Goal: Manage account settings

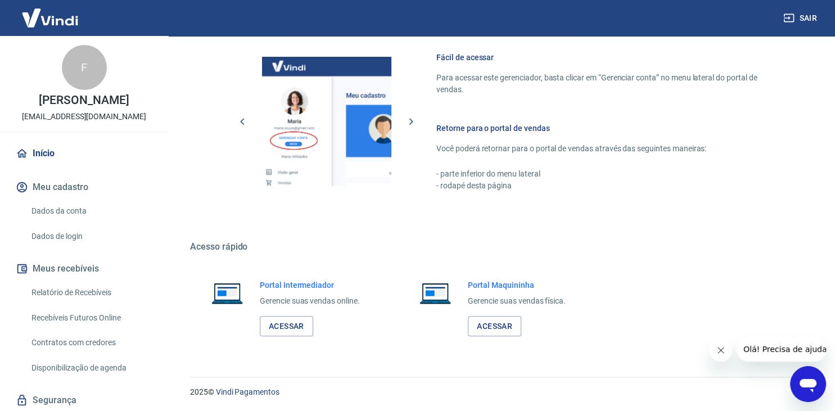
click at [60, 159] on link "Início" at bounding box center [84, 153] width 141 height 25
click at [84, 222] on link "Dados da conta" at bounding box center [91, 211] width 128 height 23
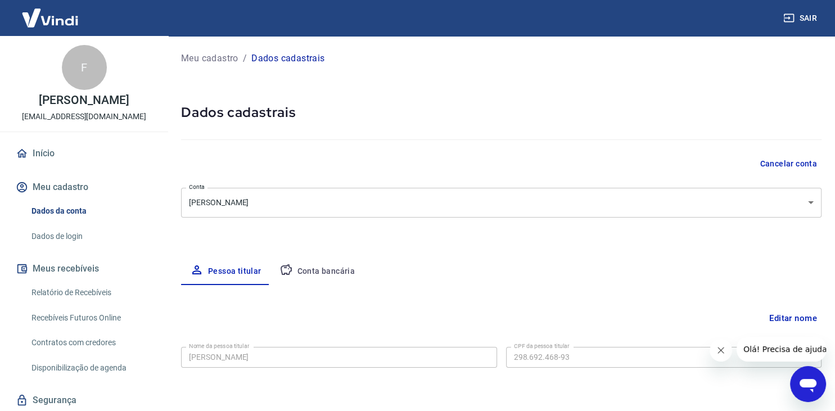
select select "SP"
select select "business"
click at [44, 166] on link "Início" at bounding box center [84, 153] width 141 height 25
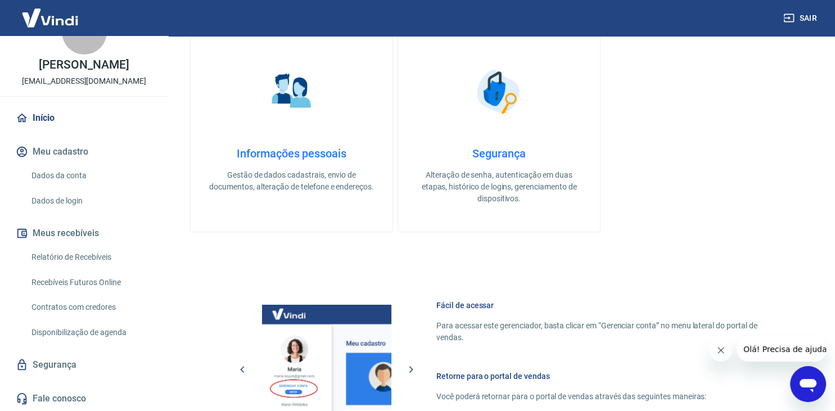
scroll to position [475, 0]
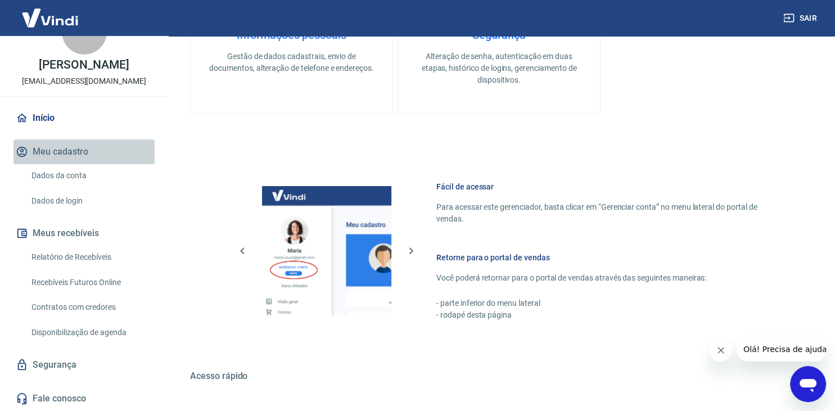
click at [60, 147] on button "Meu cadastro" at bounding box center [84, 152] width 141 height 25
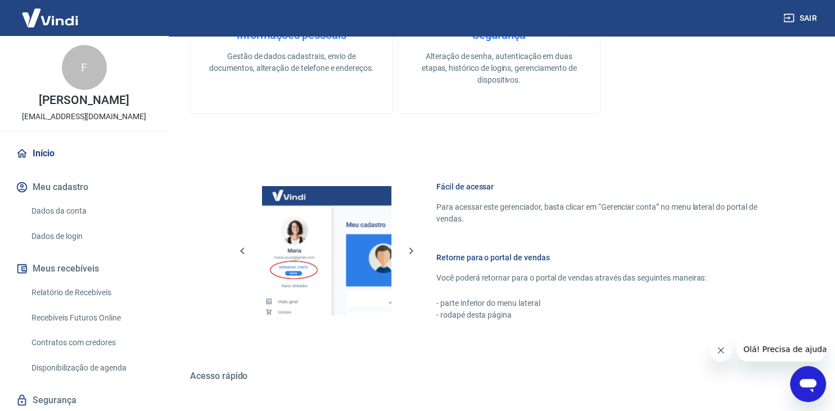
click at [88, 123] on p "[EMAIL_ADDRESS][DOMAIN_NAME]" at bounding box center [84, 117] width 124 height 12
click at [92, 74] on div "F" at bounding box center [84, 67] width 45 height 45
click at [39, 163] on link "Início" at bounding box center [84, 153] width 141 height 25
drag, startPoint x: 732, startPoint y: 352, endPoint x: 12, endPoint y: 15, distance: 795.3
click at [732, 352] on div at bounding box center [768, 349] width 116 height 25
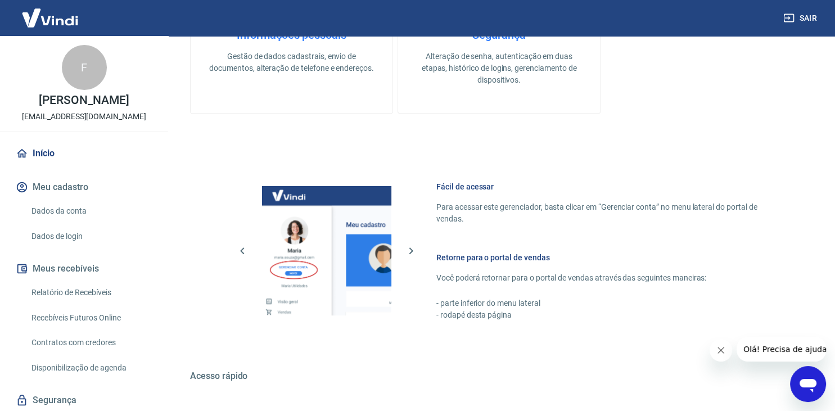
click at [712, 356] on button "Fechar mensagem da empresa" at bounding box center [721, 350] width 23 height 23
